Goal: Information Seeking & Learning: Learn about a topic

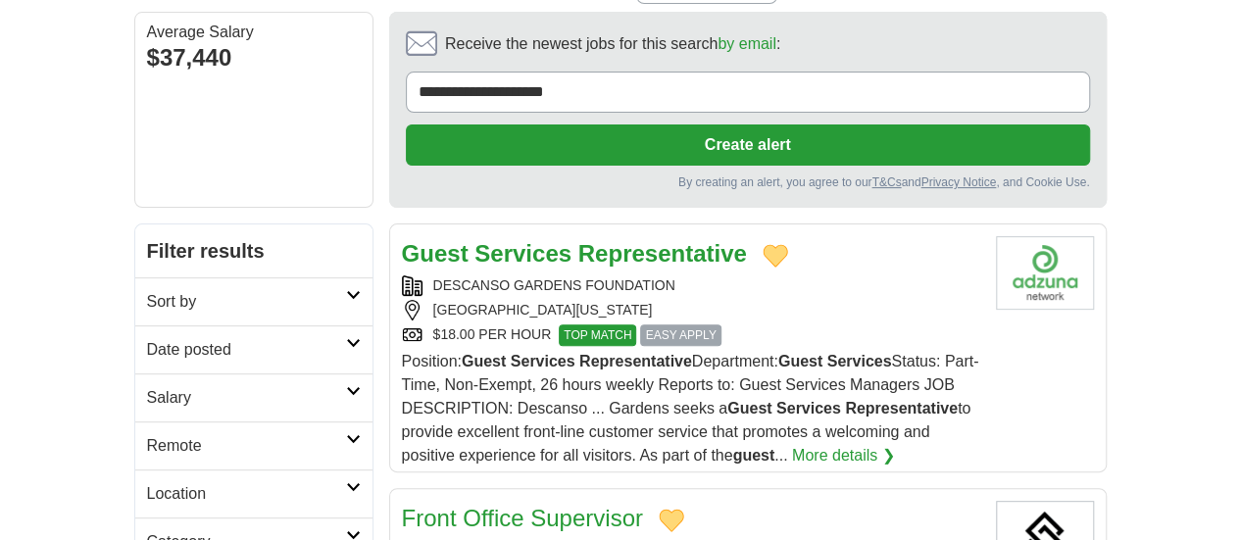
scroll to position [175, 0]
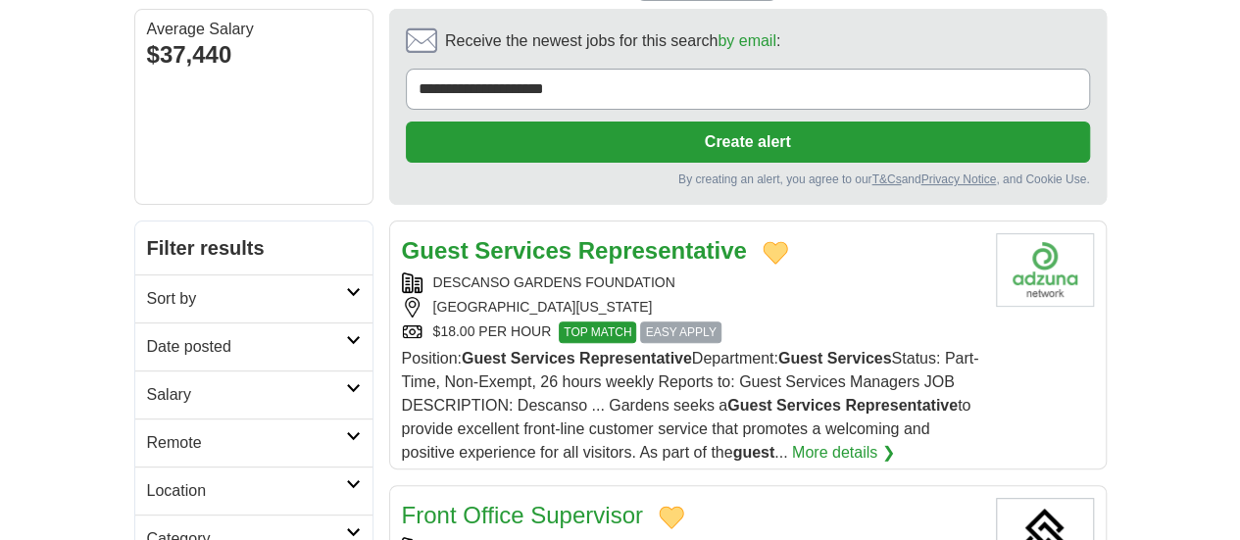
click at [822, 441] on link "More details ❯" at bounding box center [843, 453] width 103 height 24
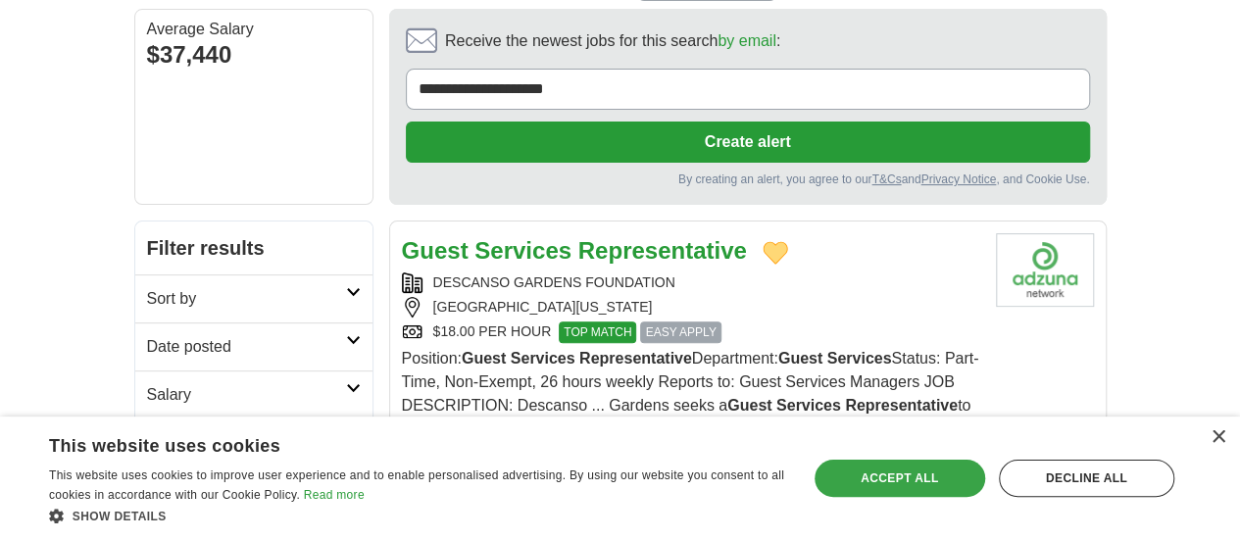
click at [918, 480] on div "Accept all" at bounding box center [900, 478] width 171 height 37
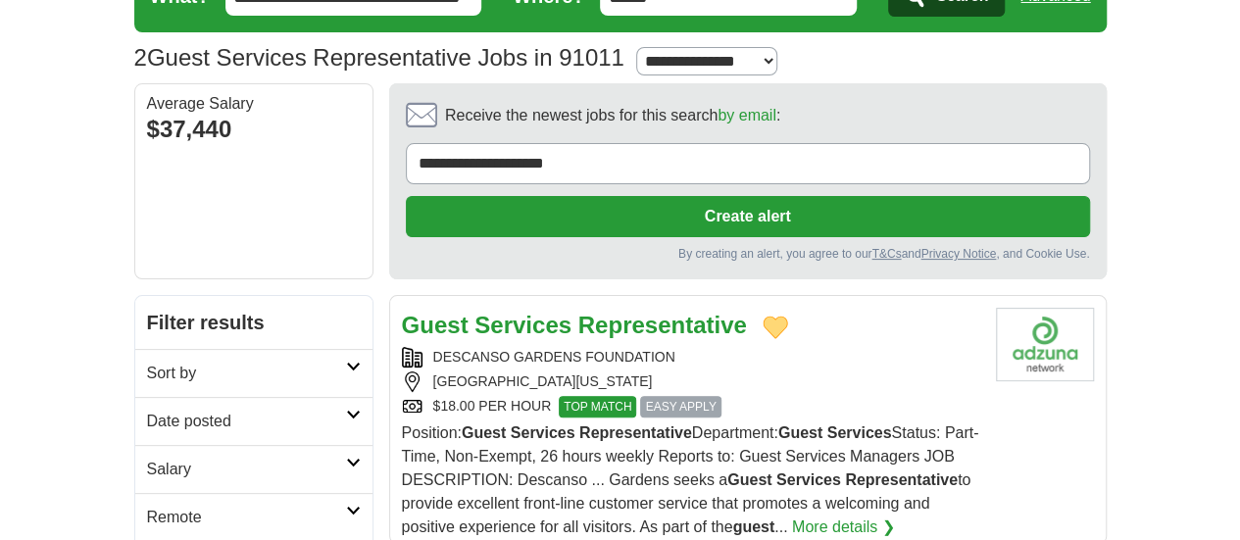
scroll to position [0, 0]
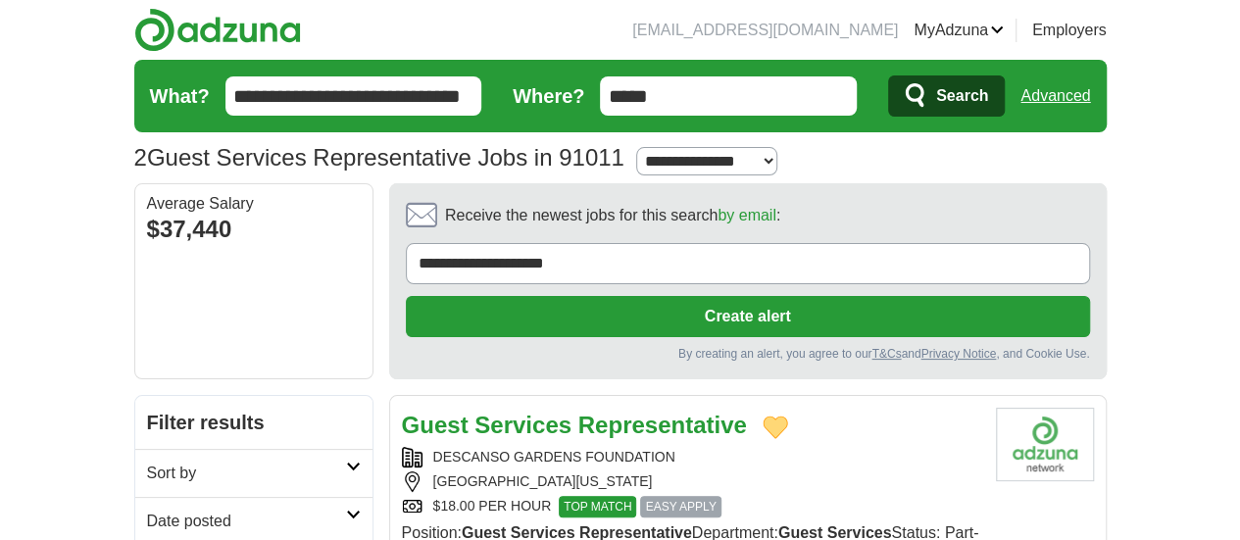
click at [694, 101] on input "*****" at bounding box center [728, 95] width 257 height 39
type input "*****"
click at [406, 94] on input "**********" at bounding box center [354, 95] width 257 height 39
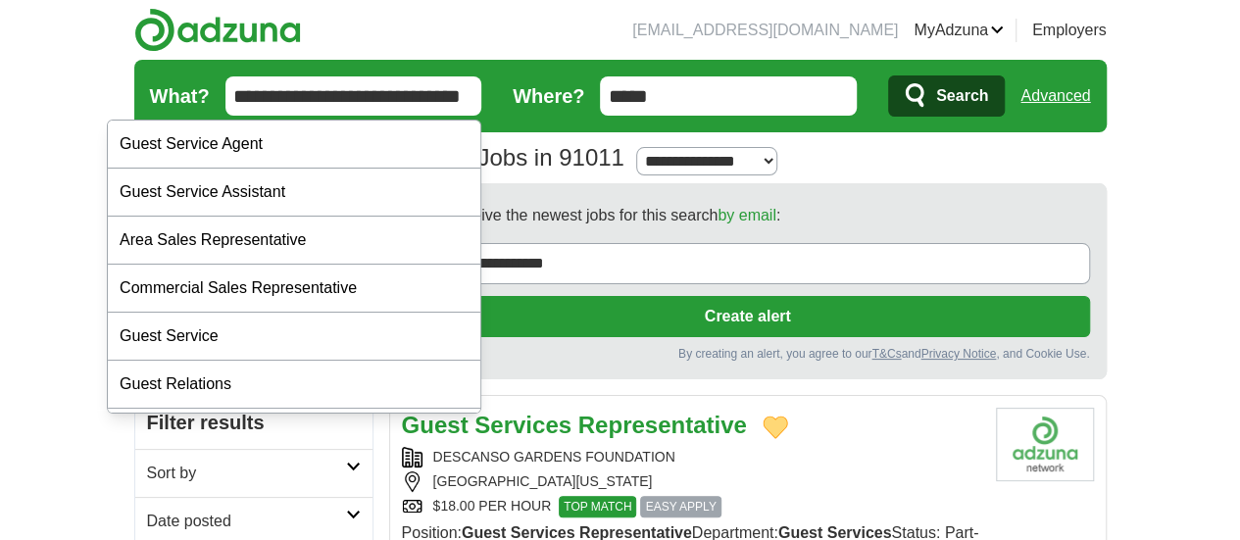
click at [232, 147] on div "Guest Service Agent" at bounding box center [294, 145] width 373 height 48
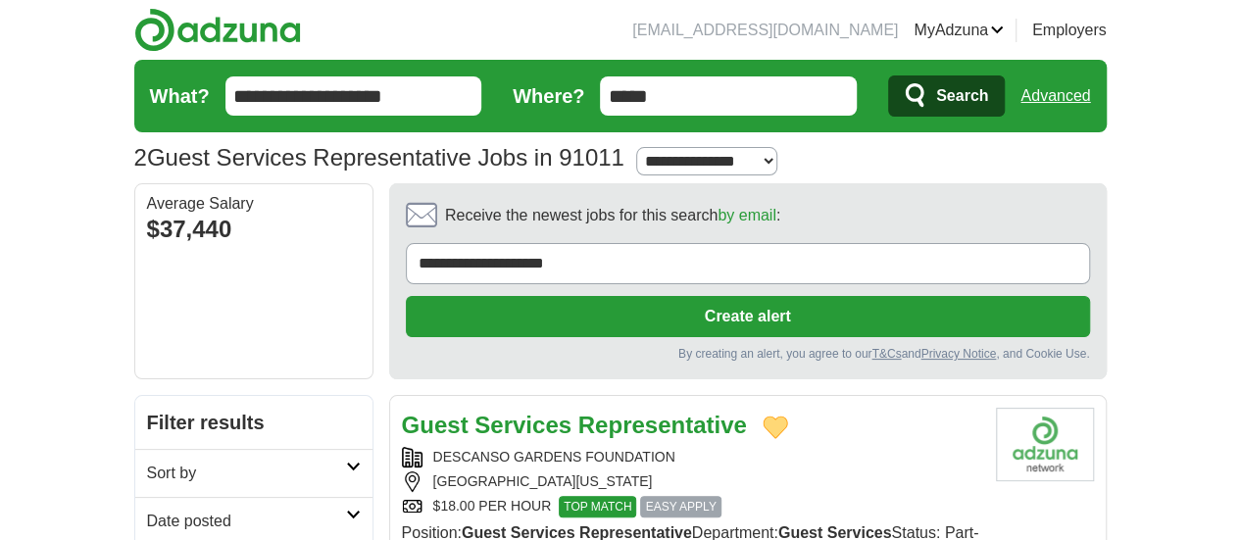
click at [339, 96] on input "**********" at bounding box center [354, 95] width 257 height 39
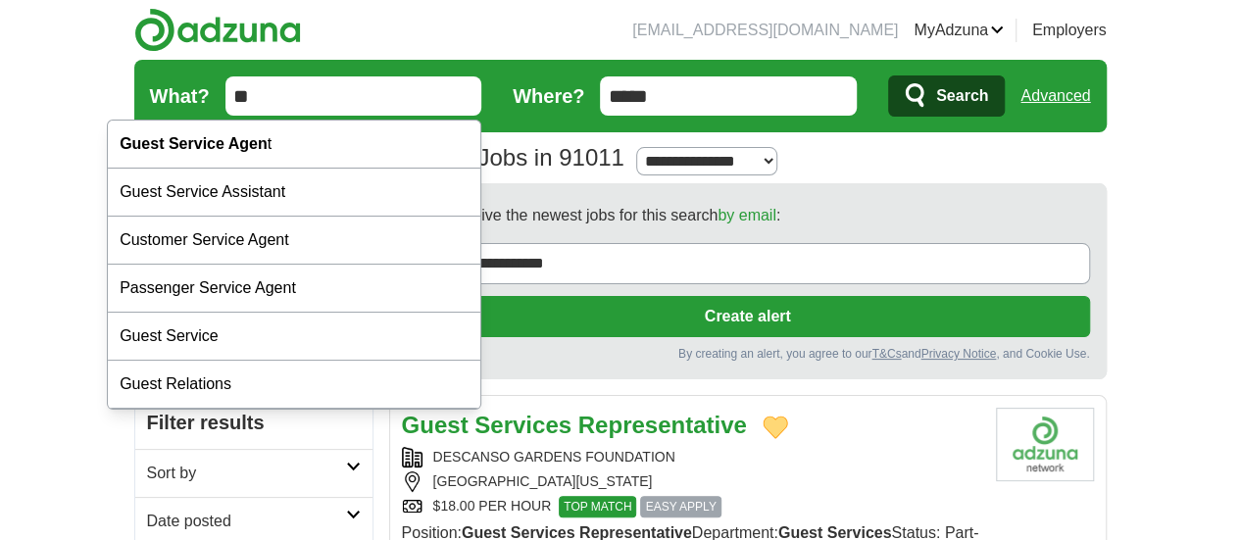
type input "*"
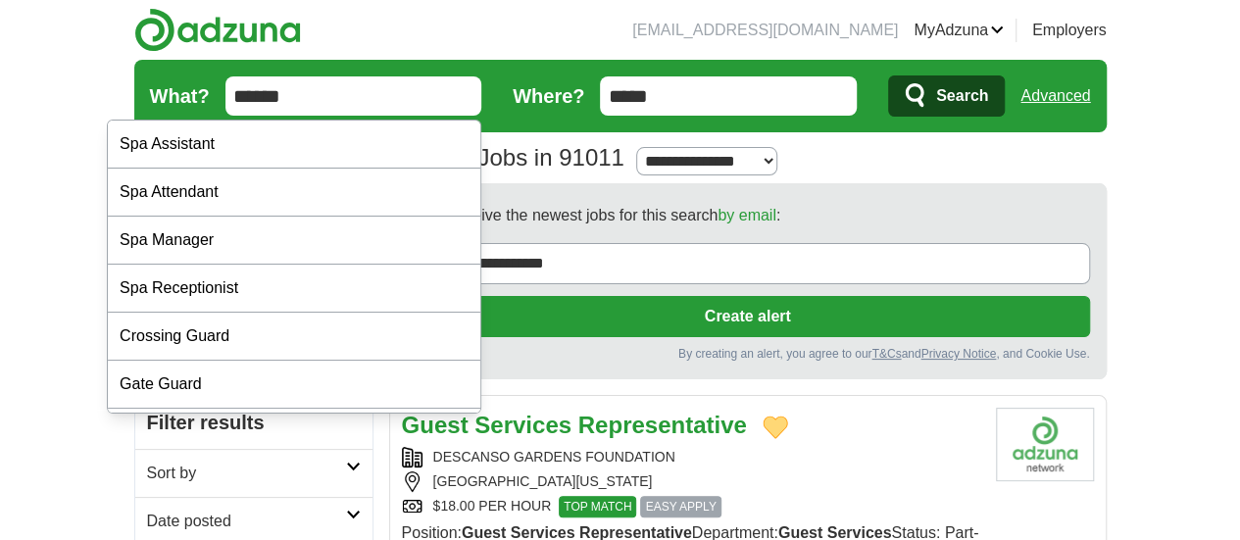
click at [194, 241] on div "Spa Manager" at bounding box center [294, 241] width 373 height 48
type input "**********"
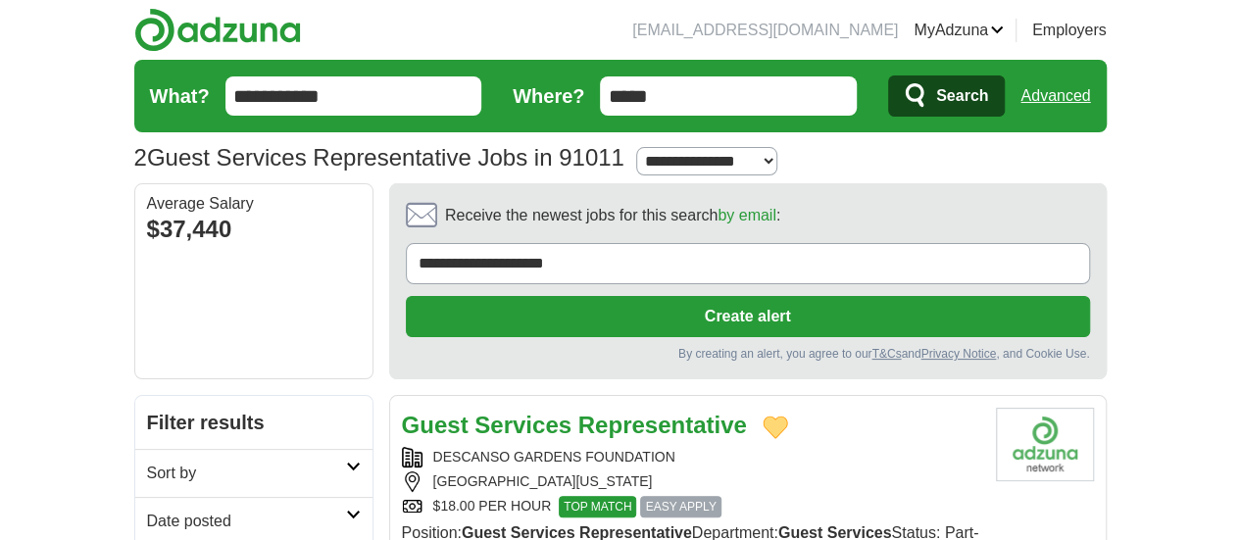
click at [988, 91] on span "Search" at bounding box center [962, 95] width 52 height 39
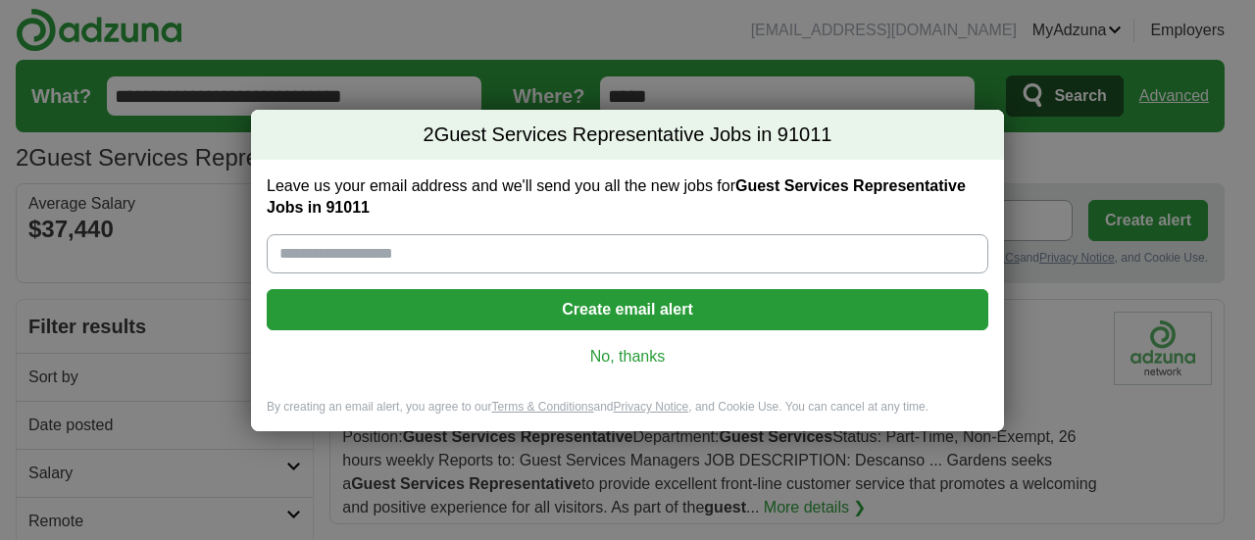
click at [635, 363] on link "No, thanks" at bounding box center [627, 357] width 690 height 22
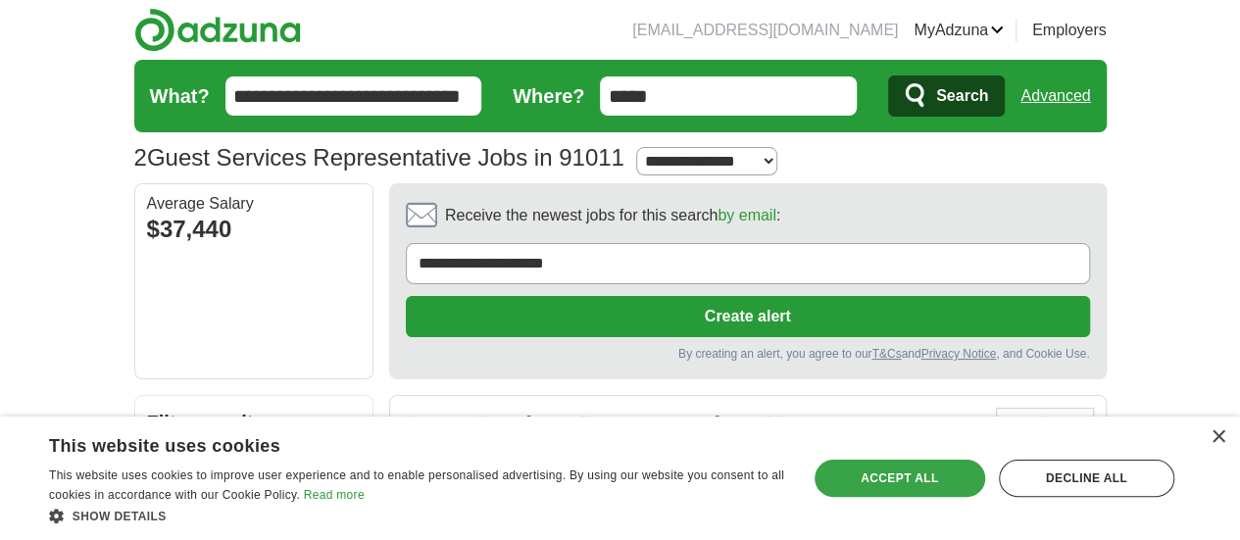
click at [886, 471] on div "Accept all" at bounding box center [900, 478] width 171 height 37
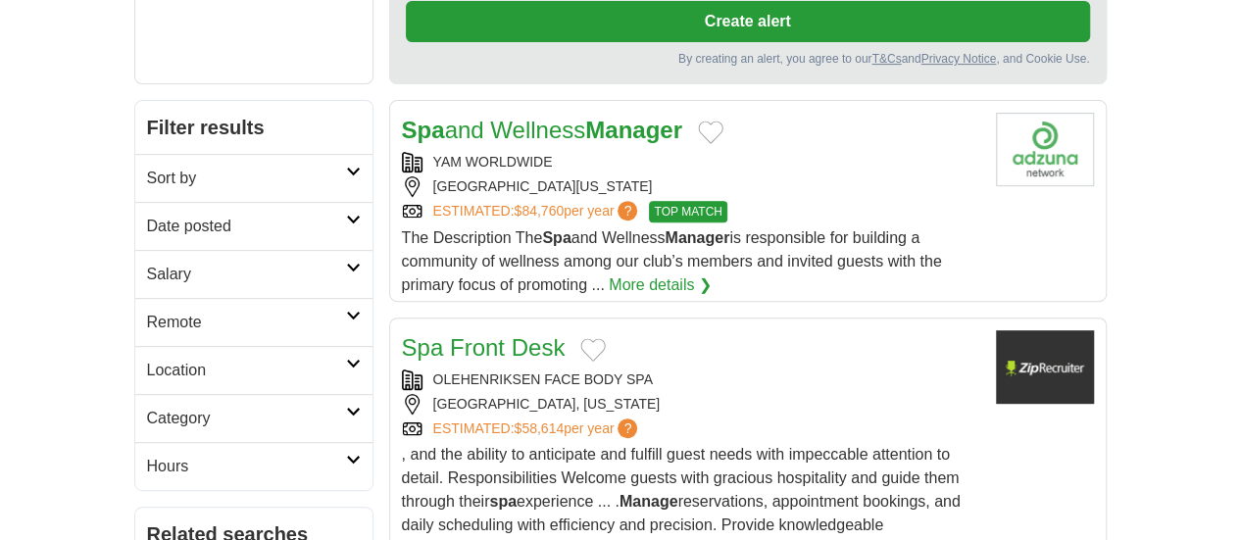
scroll to position [298, 0]
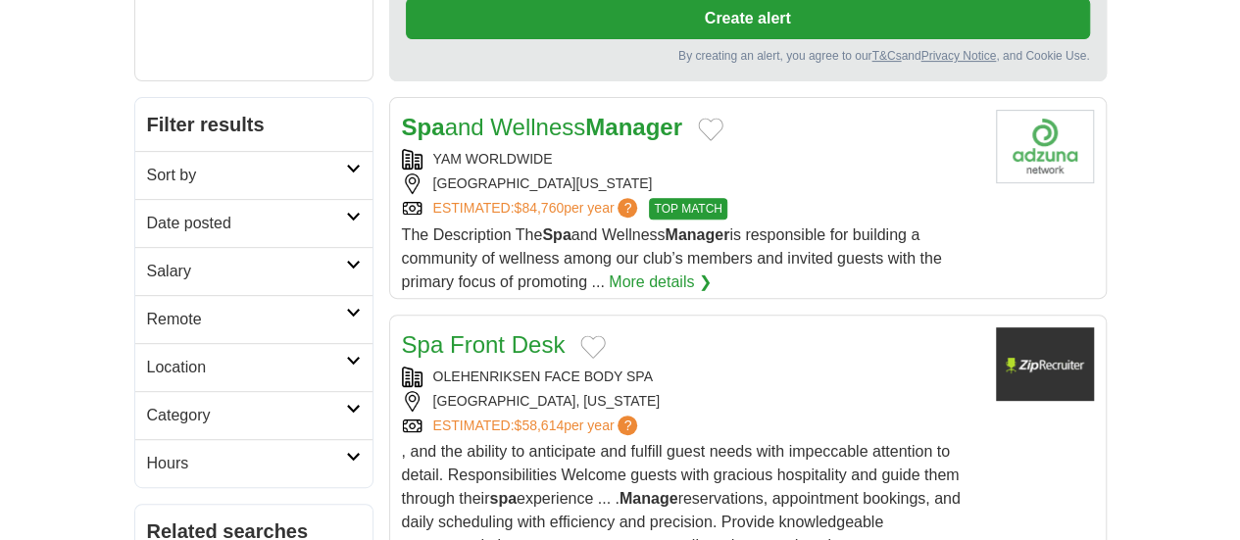
click at [580, 335] on button "Add to favorite jobs" at bounding box center [592, 347] width 25 height 24
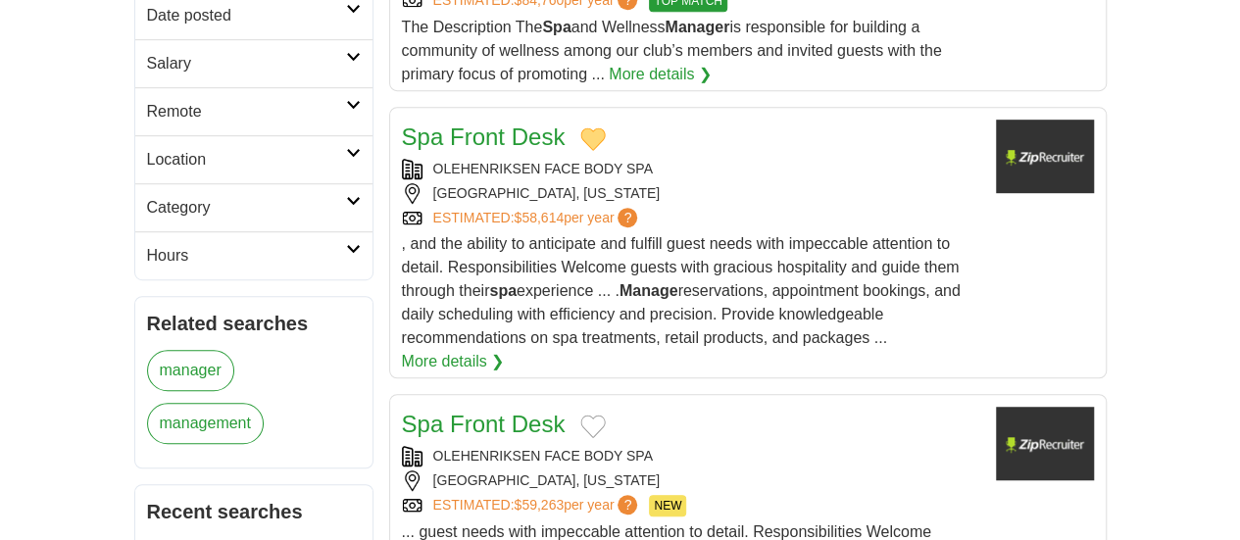
scroll to position [512, 0]
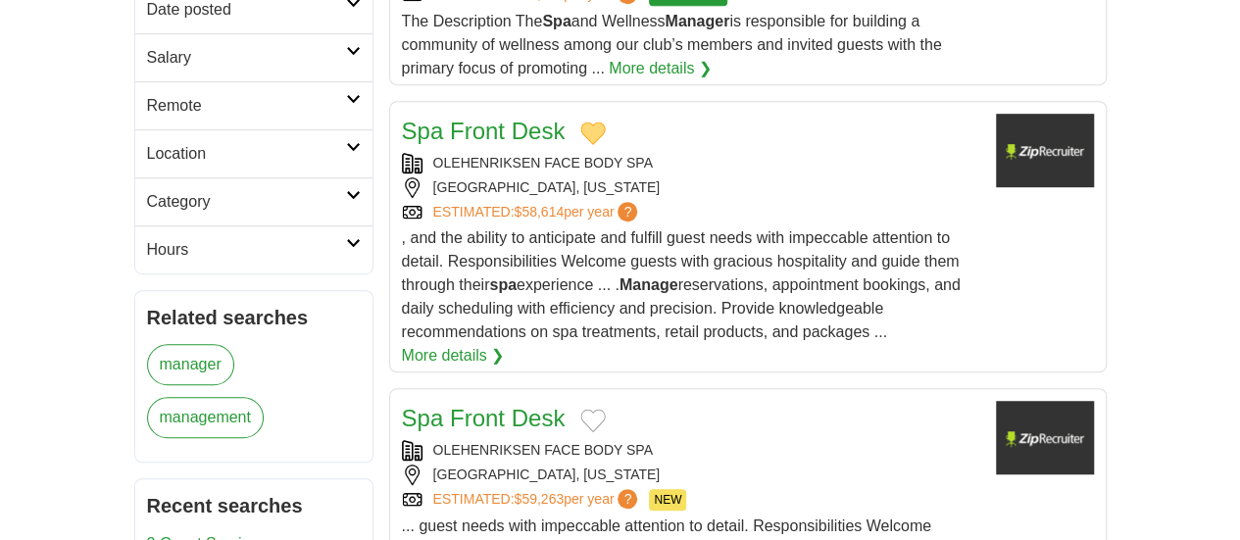
click at [505, 344] on link "More details ❯" at bounding box center [453, 356] width 103 height 24
click at [580, 409] on button "Add to favorite jobs" at bounding box center [592, 421] width 25 height 24
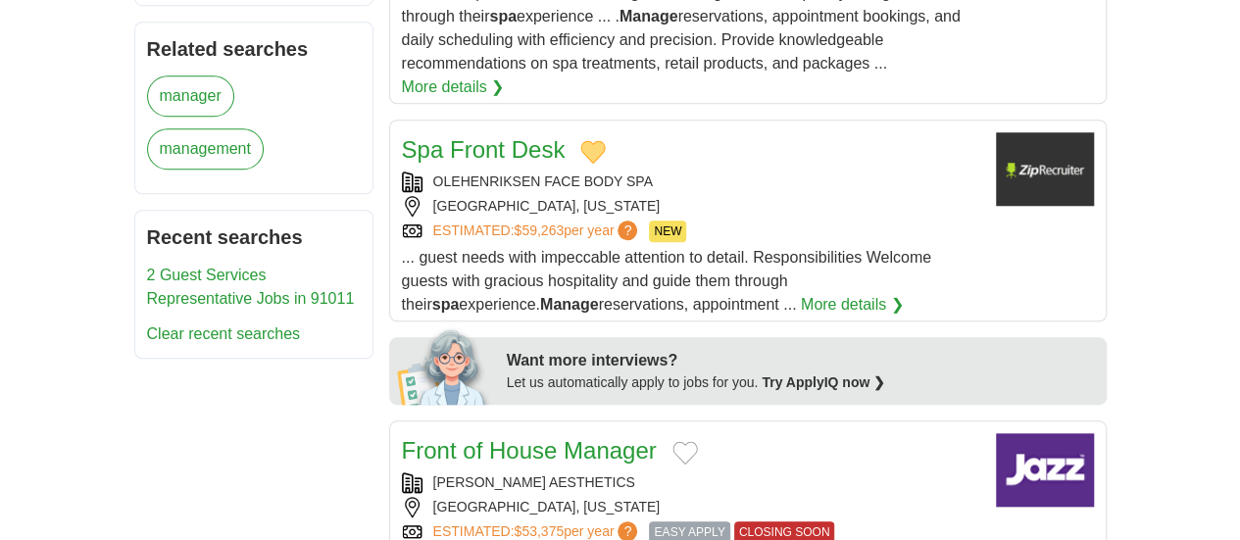
scroll to position [806, 0]
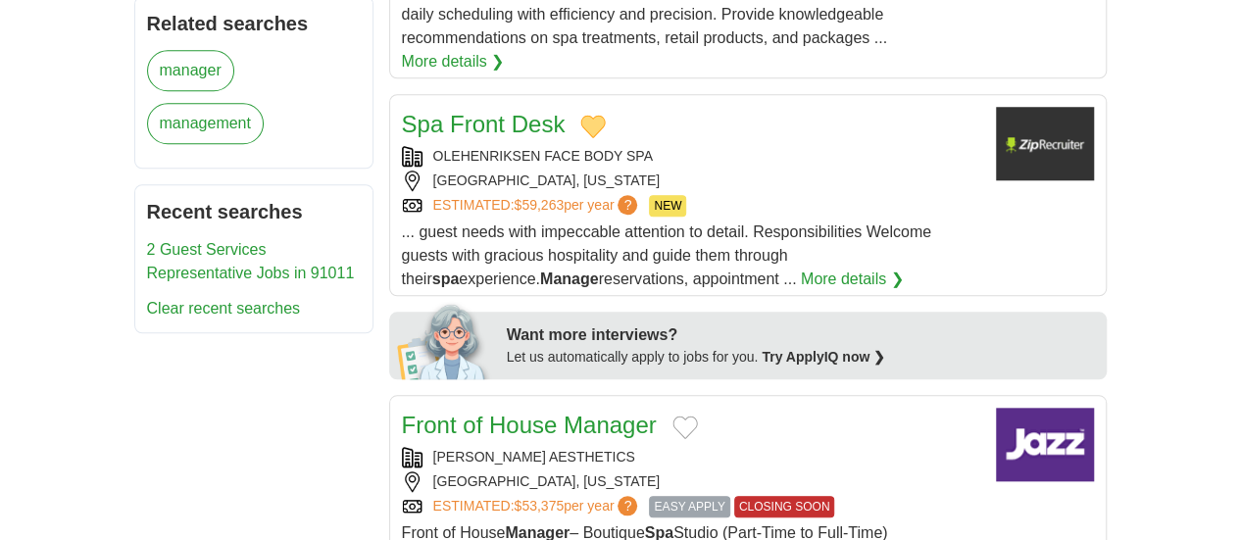
click at [673, 416] on button "Add to favorite jobs" at bounding box center [685, 428] width 25 height 24
click at [649, 496] on span "EASY APPLY" at bounding box center [689, 507] width 80 height 22
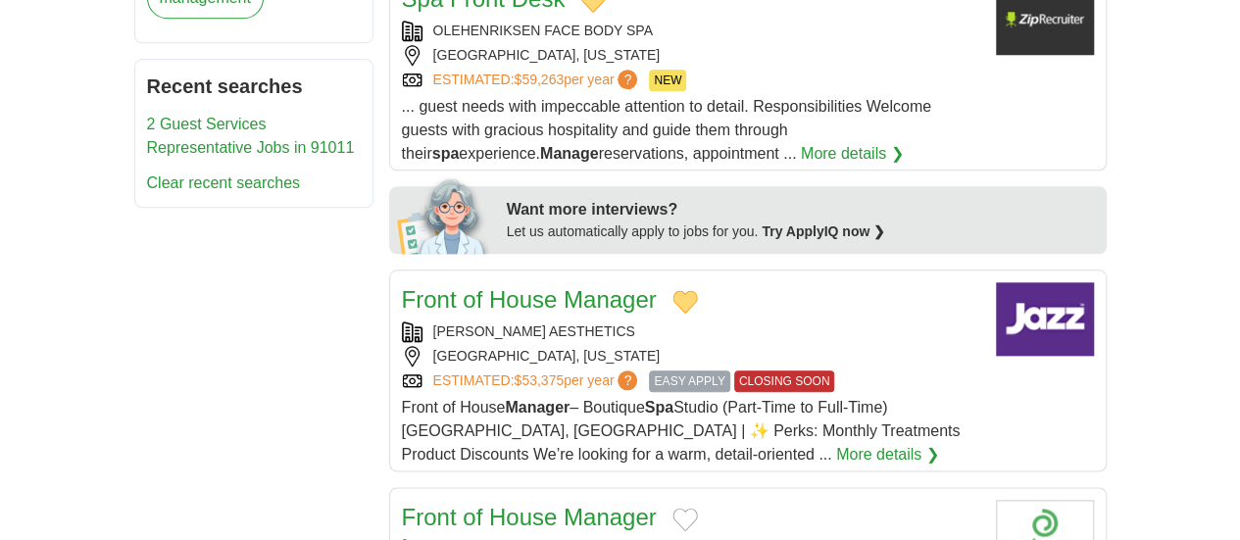
scroll to position [932, 0]
click at [673, 507] on button "Add to favorite jobs" at bounding box center [685, 519] width 25 height 24
click at [1094, 499] on img at bounding box center [1045, 536] width 98 height 74
